Goal: Task Accomplishment & Management: Use online tool/utility

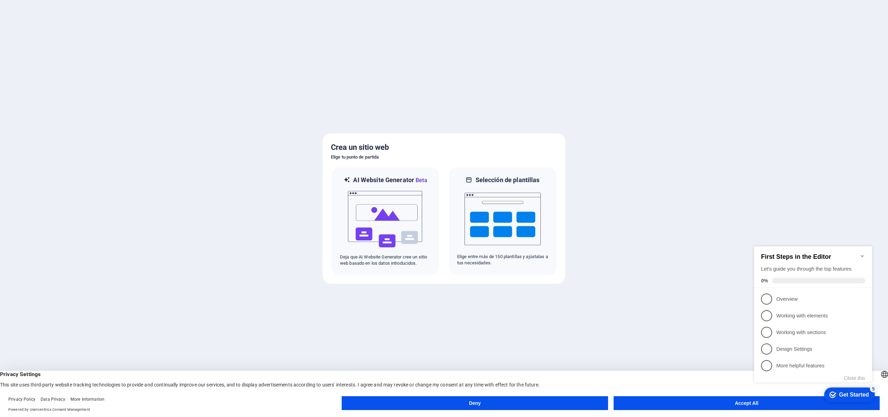
click at [862, 255] on icon "Minimize checklist" at bounding box center [861, 256] width 3 height 2
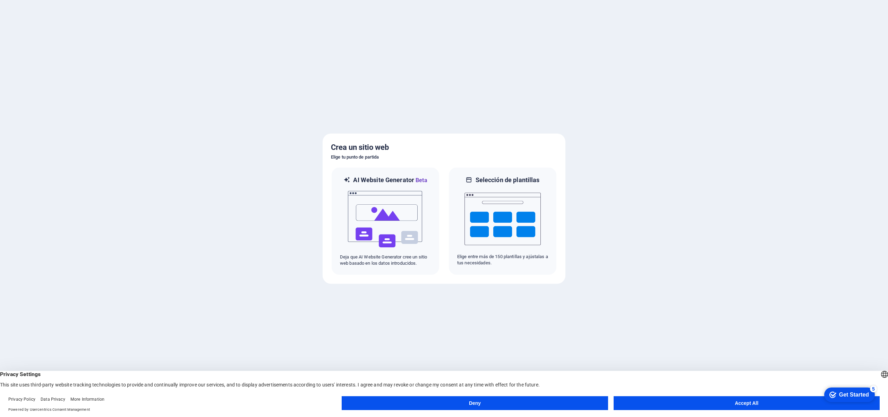
click at [759, 406] on button "Accept All" at bounding box center [746, 403] width 266 height 14
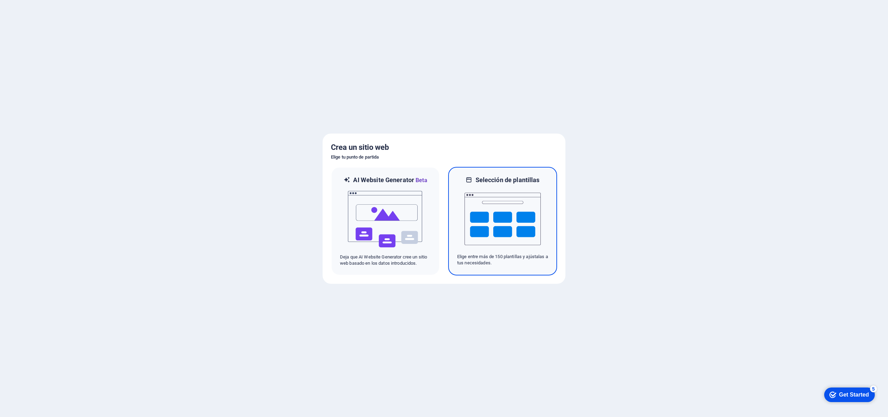
click at [484, 232] on img at bounding box center [502, 218] width 76 height 69
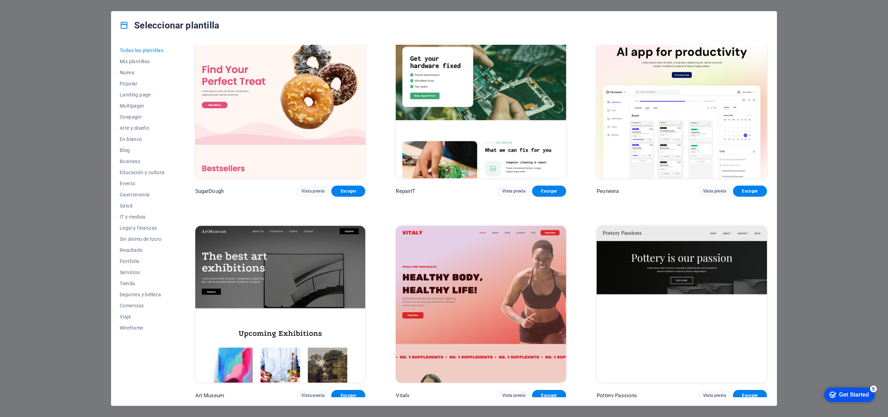
scroll to position [31, 0]
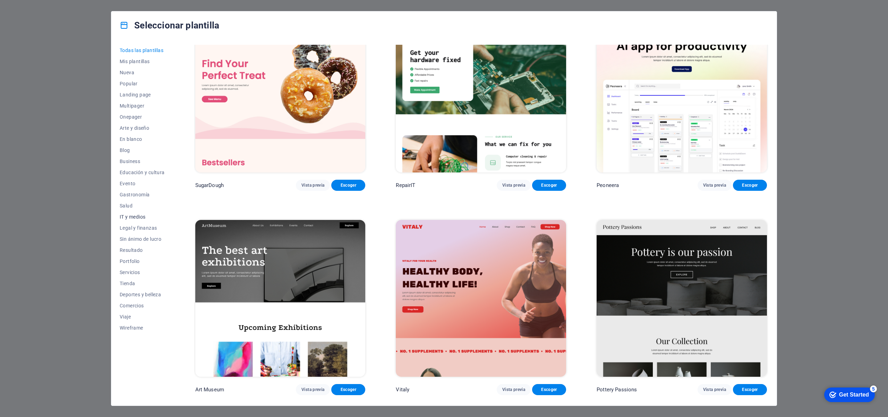
click at [139, 217] on span "IT y medios" at bounding box center [142, 217] width 45 height 6
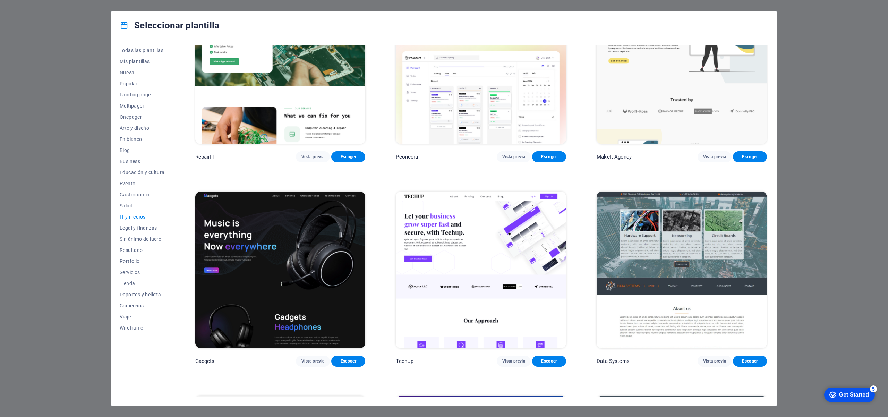
scroll to position [0, 0]
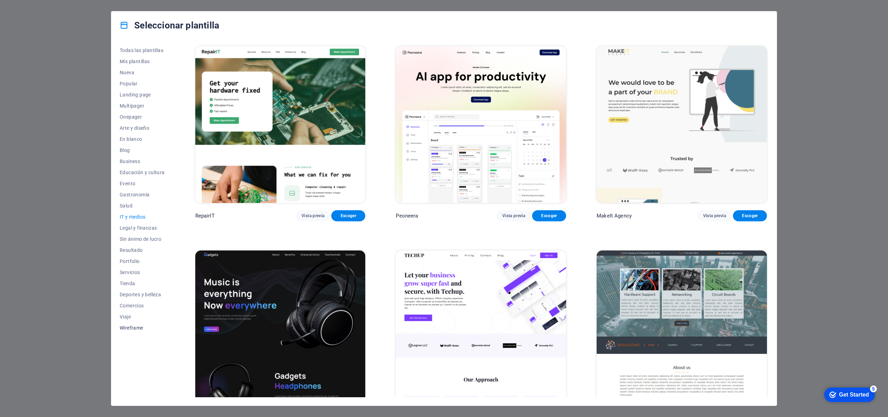
click at [135, 329] on span "Wireframe" at bounding box center [142, 328] width 45 height 6
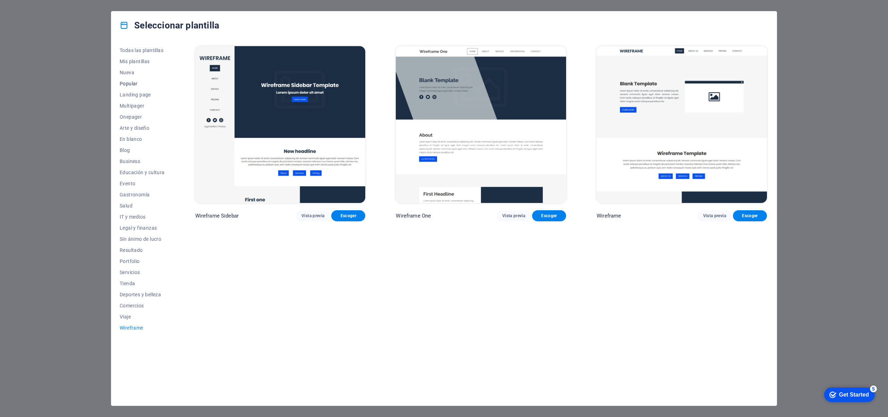
click at [134, 86] on span "Popular" at bounding box center [142, 84] width 45 height 6
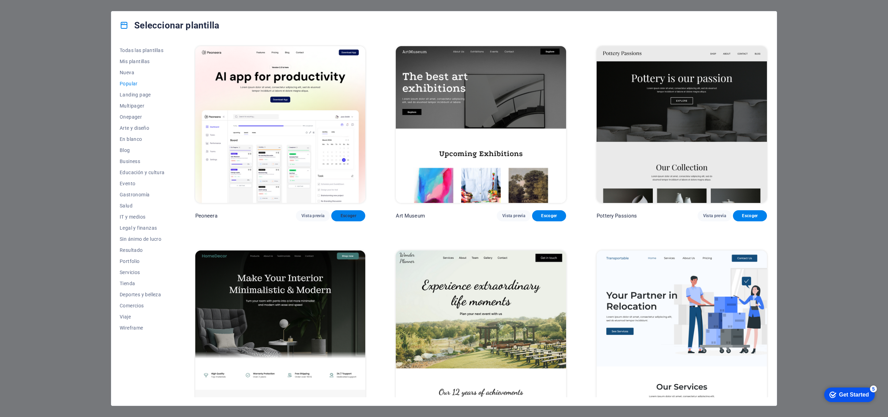
click at [358, 219] on button "Escoger" at bounding box center [348, 215] width 34 height 11
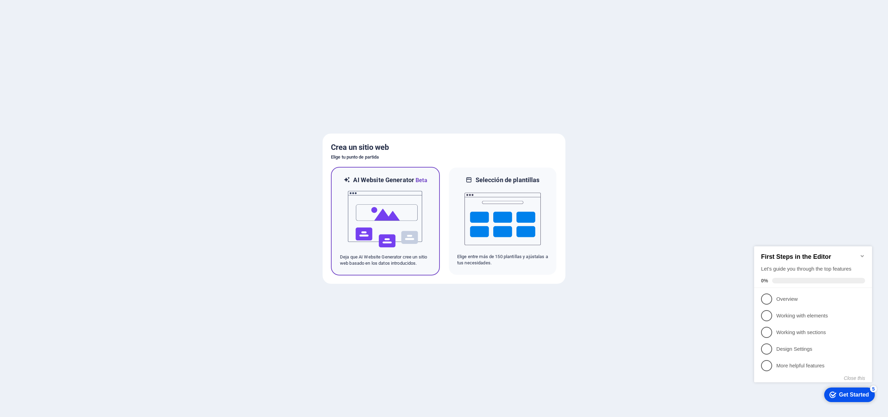
click at [394, 203] on img at bounding box center [385, 218] width 76 height 69
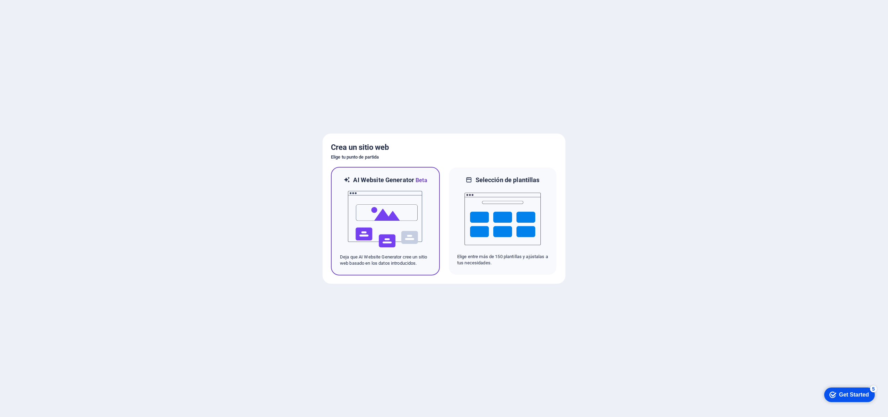
click at [380, 194] on img at bounding box center [385, 218] width 76 height 69
